Goal: Task Accomplishment & Management: Complete application form

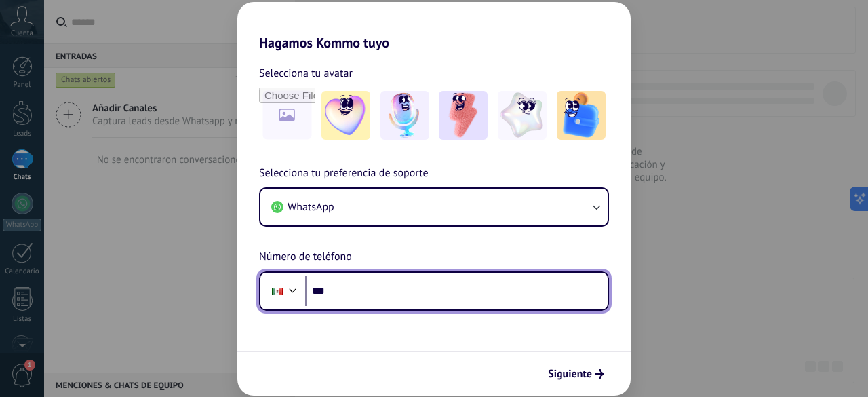
click at [359, 296] on input "***" at bounding box center [456, 290] width 302 height 31
type input "**********"
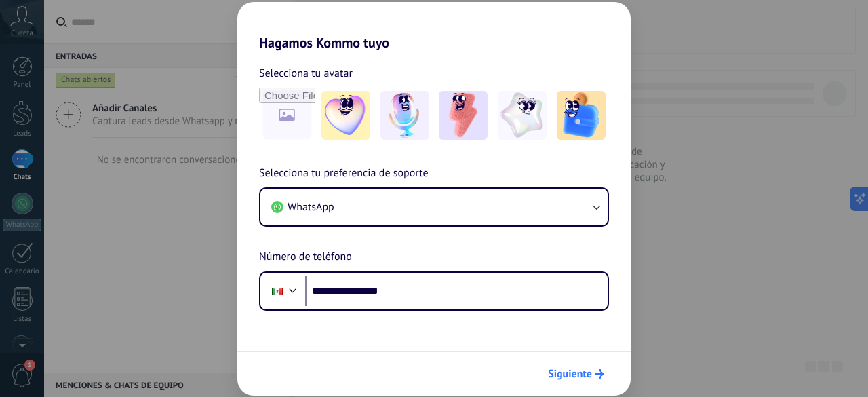
click at [582, 377] on span "Siguiente" at bounding box center [570, 373] width 44 height 9
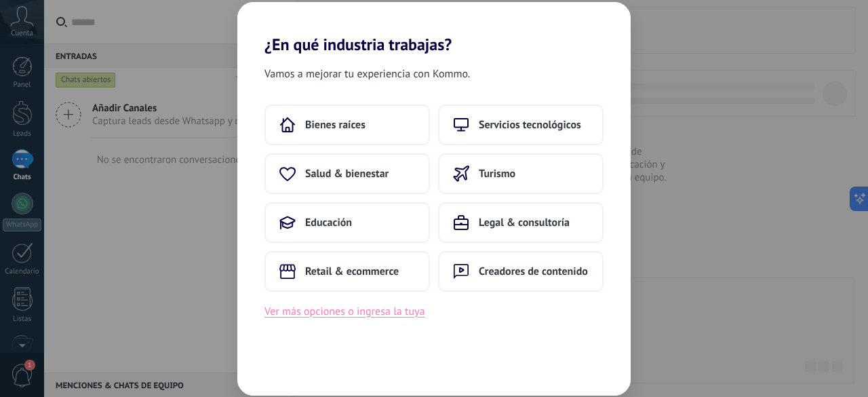
click at [409, 315] on button "Ver más opciones o ingresa la tuya" at bounding box center [344, 311] width 160 height 18
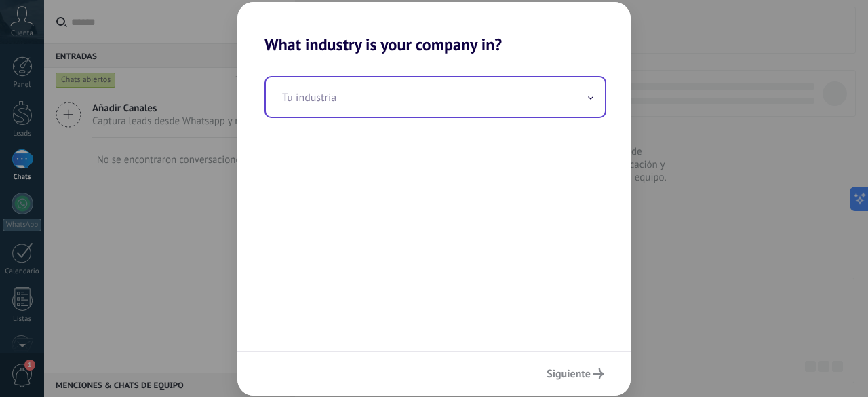
click at [366, 104] on input "text" at bounding box center [435, 96] width 339 height 39
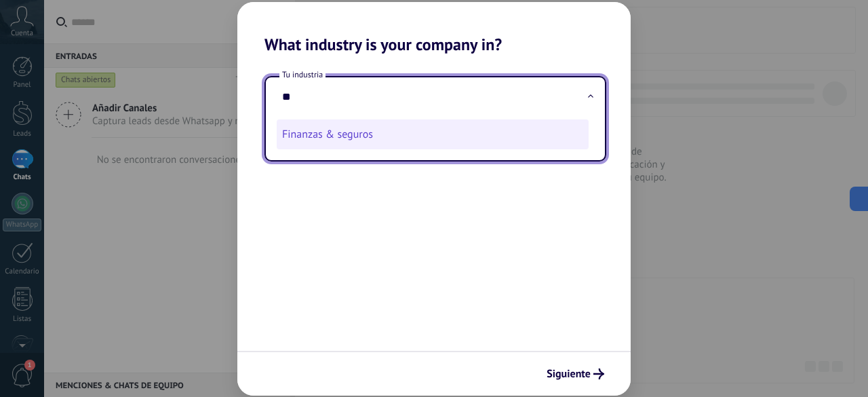
click at [373, 128] on li "Finanzas & seguros" at bounding box center [433, 134] width 312 height 30
type input "**********"
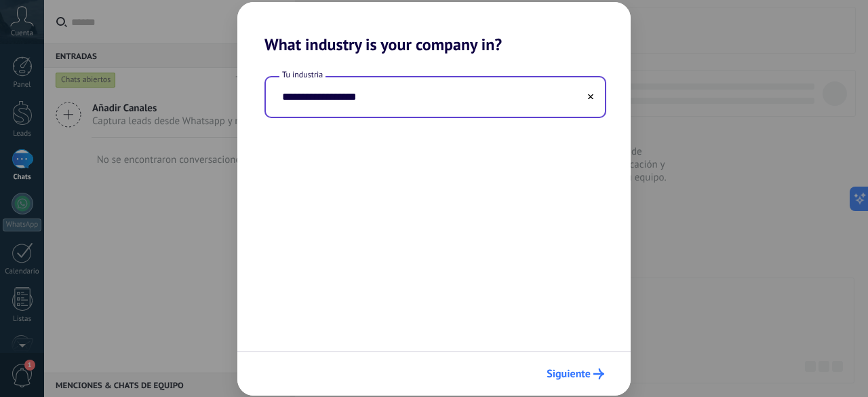
click at [585, 376] on span "Siguiente" at bounding box center [568, 373] width 44 height 9
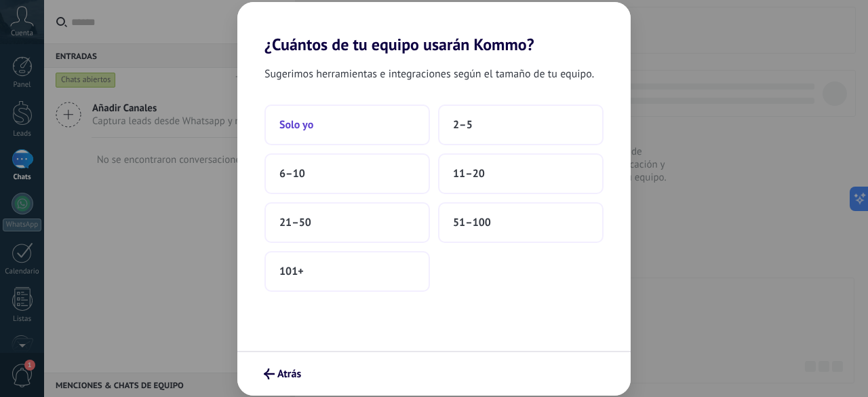
click at [391, 137] on button "Solo yo" at bounding box center [346, 124] width 165 height 41
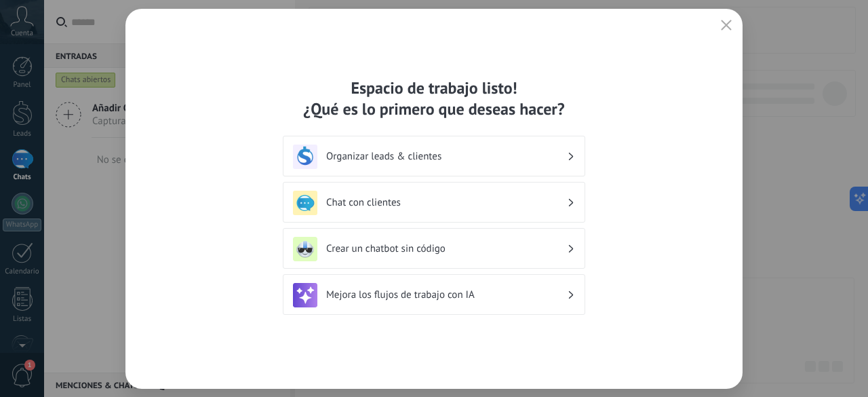
click at [529, 210] on div "Chat con clientes" at bounding box center [434, 203] width 282 height 24
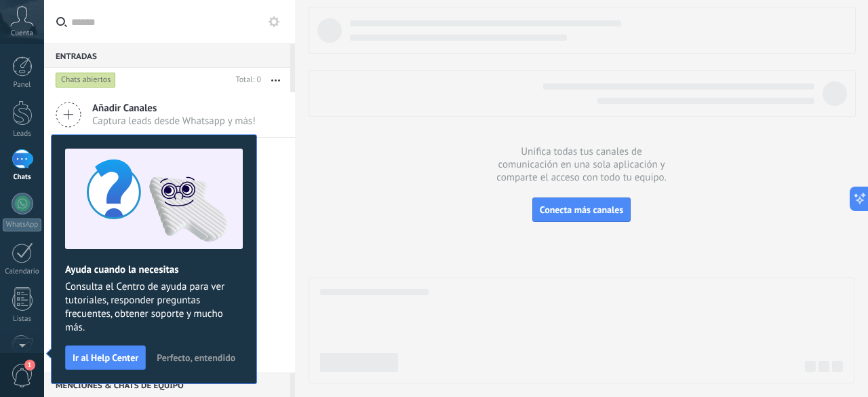
click at [195, 353] on span "Perfecto, entendido" at bounding box center [196, 357] width 79 height 9
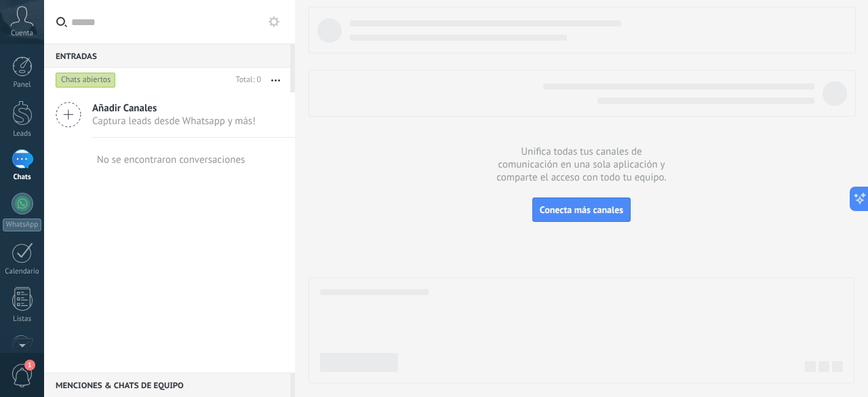
click at [20, 27] on div "Cuenta" at bounding box center [22, 22] width 44 height 44
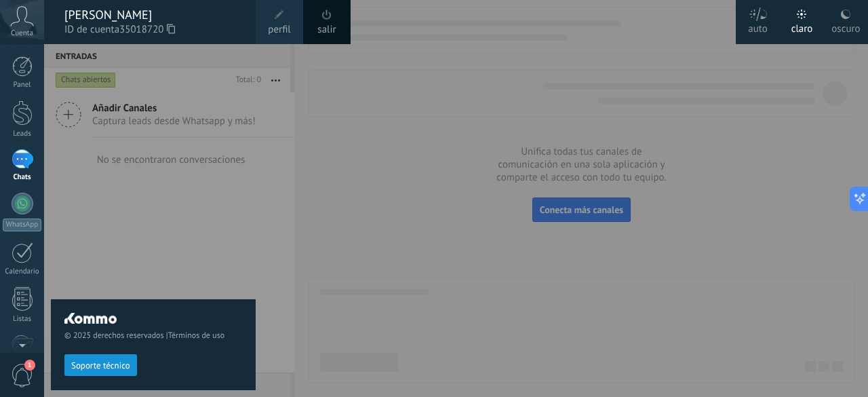
click at [132, 212] on div "© 2025 derechos reservados | Términos de uso Soporte técnico" at bounding box center [153, 220] width 205 height 353
click at [22, 67] on div at bounding box center [22, 66] width 20 height 20
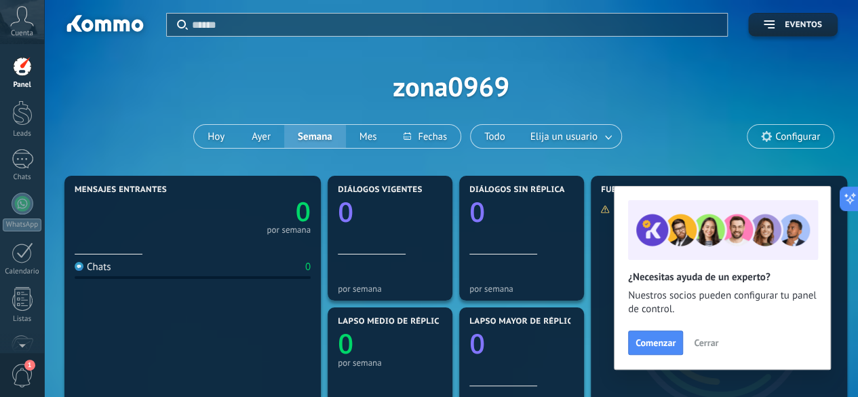
click at [702, 341] on span "Cerrar" at bounding box center [706, 342] width 24 height 9
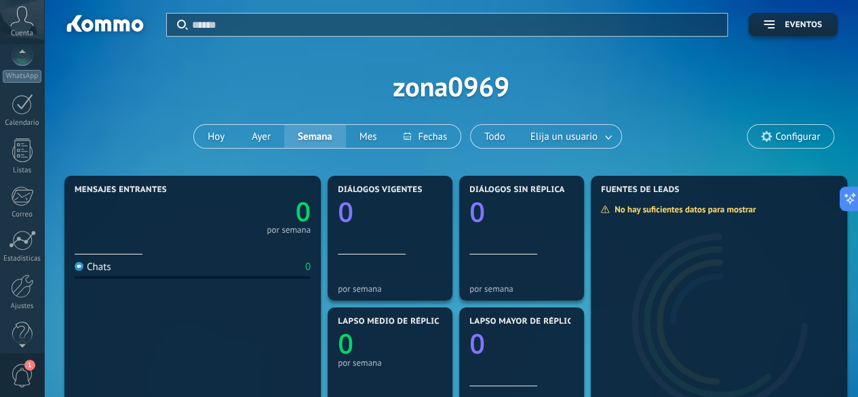
scroll to position [166, 0]
click at [26, 271] on div at bounding box center [22, 268] width 23 height 24
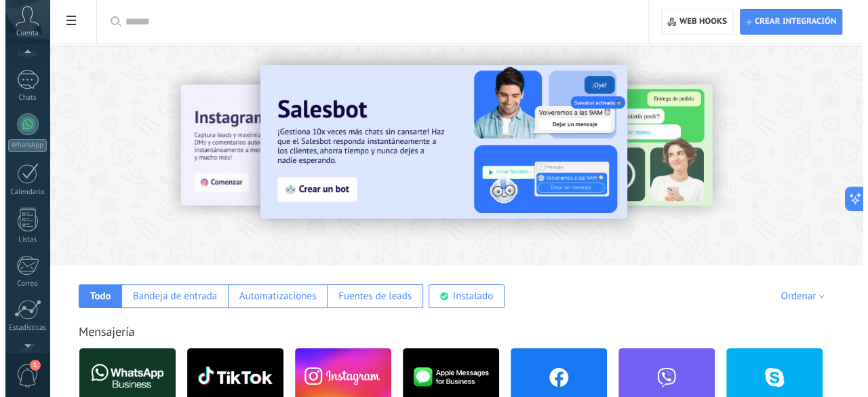
scroll to position [66, 0]
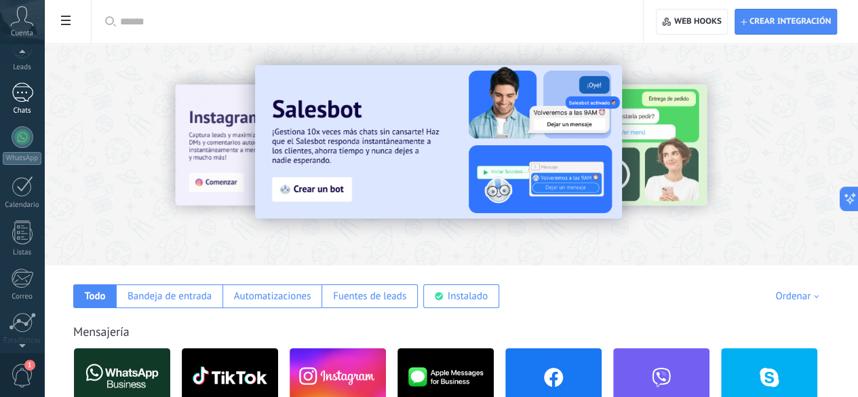
click at [20, 90] on div at bounding box center [23, 93] width 22 height 20
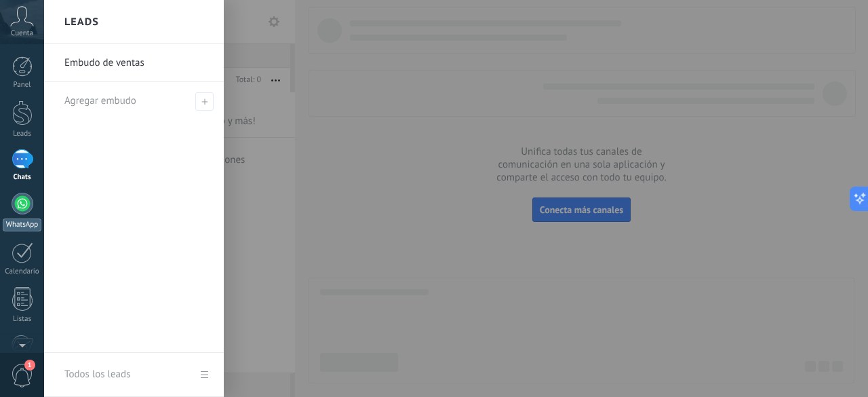
click at [22, 212] on div at bounding box center [23, 204] width 22 height 22
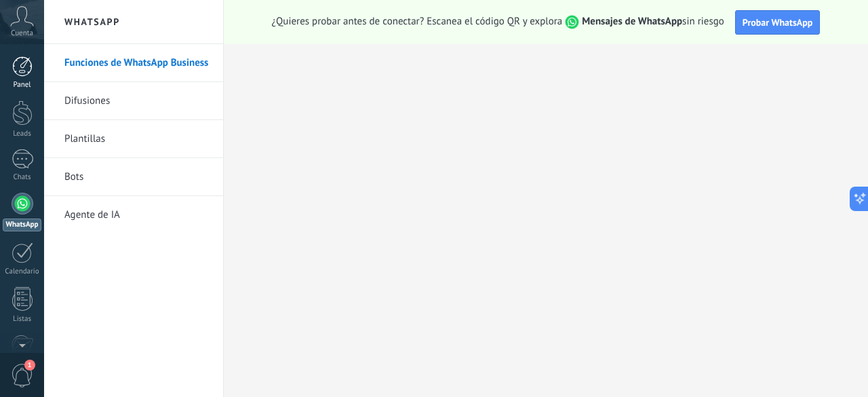
click at [22, 64] on div at bounding box center [22, 66] width 20 height 20
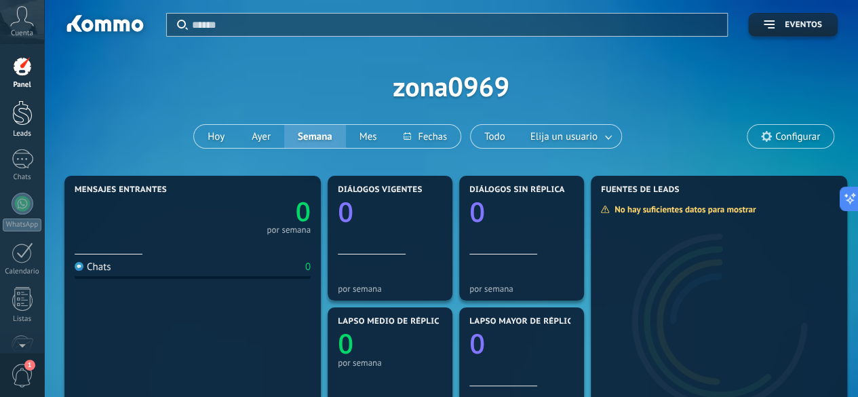
click at [16, 131] on div "Leads" at bounding box center [22, 133] width 39 height 9
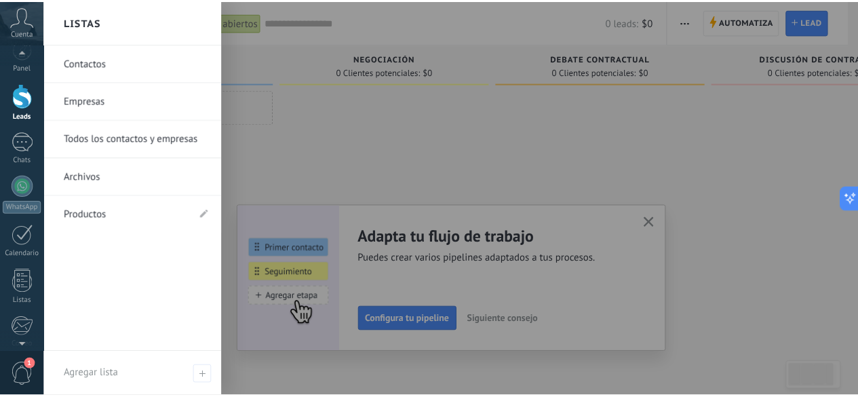
scroll to position [54, 0]
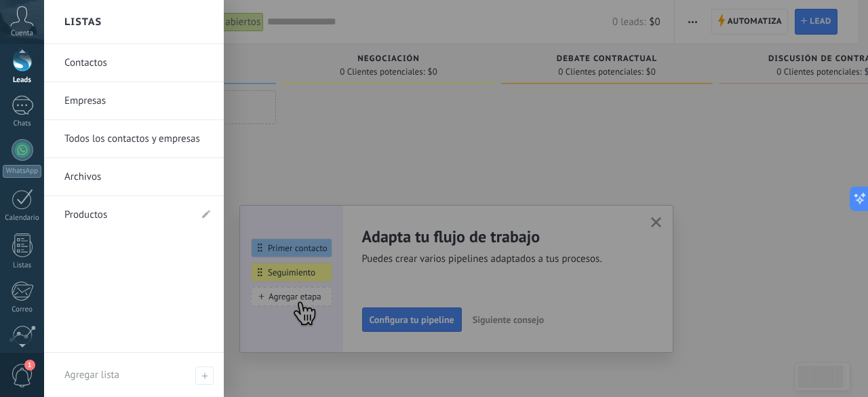
click at [123, 75] on link "Contactos" at bounding box center [137, 63] width 146 height 38
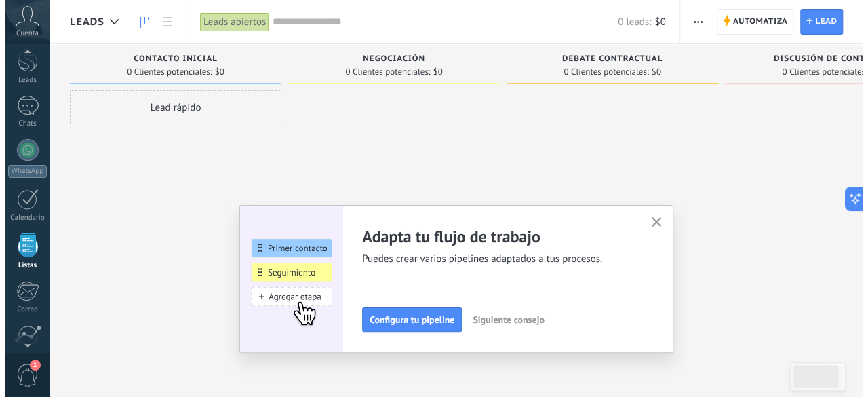
scroll to position [83, 0]
